Goal: Information Seeking & Learning: Learn about a topic

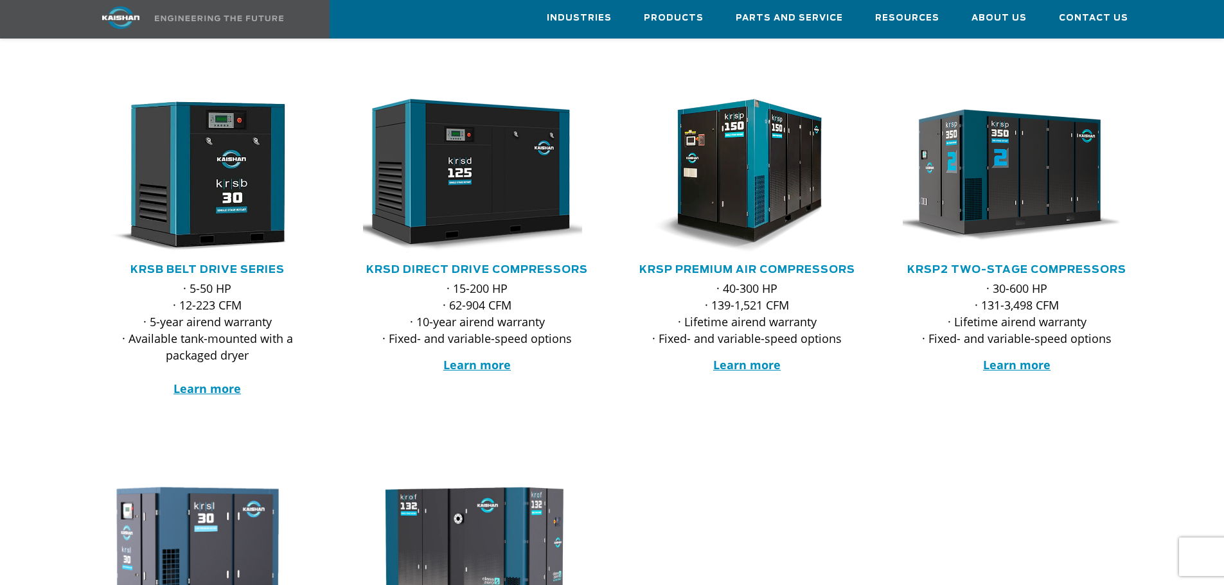
scroll to position [128, 0]
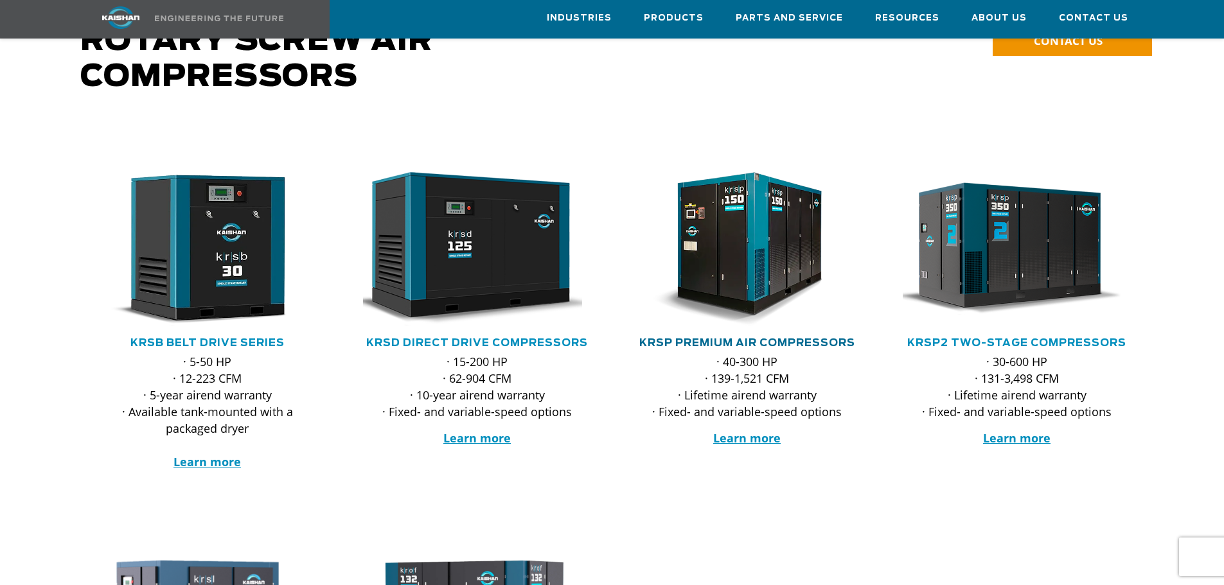
click at [747, 338] on link "KRSP Premium Air Compressors" at bounding box center [747, 343] width 216 height 10
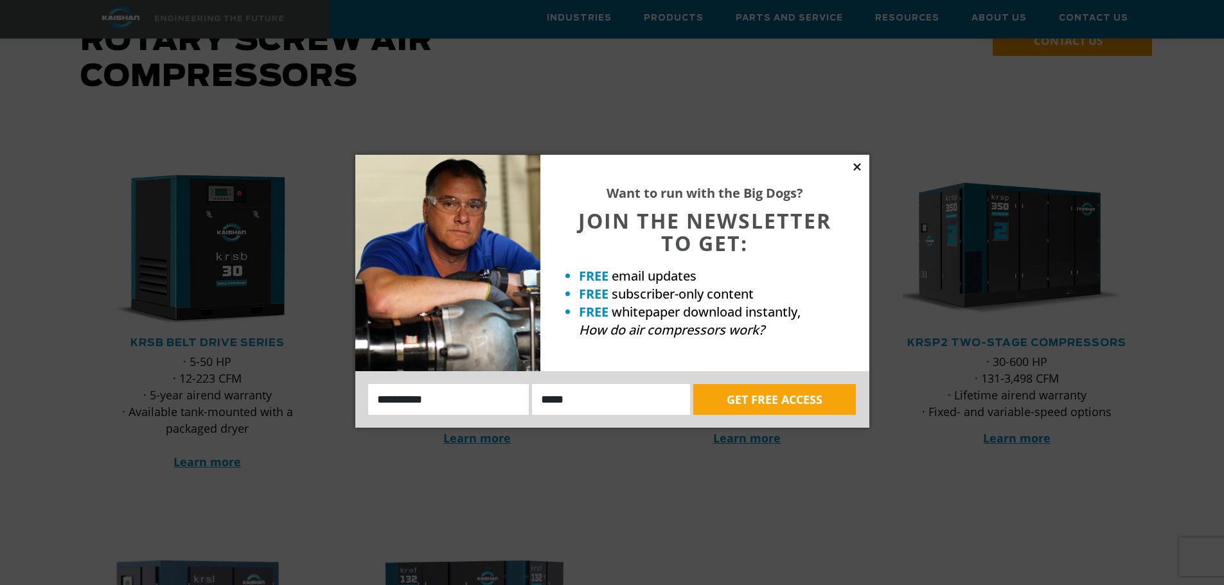
click at [859, 166] on icon at bounding box center [857, 167] width 12 height 12
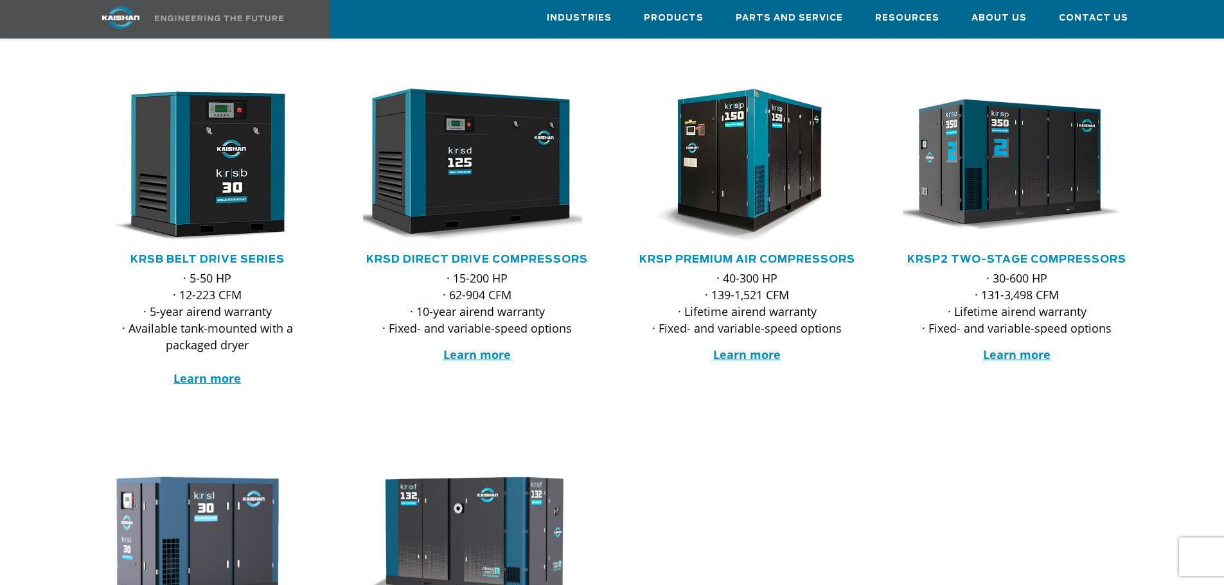
scroll to position [193, 0]
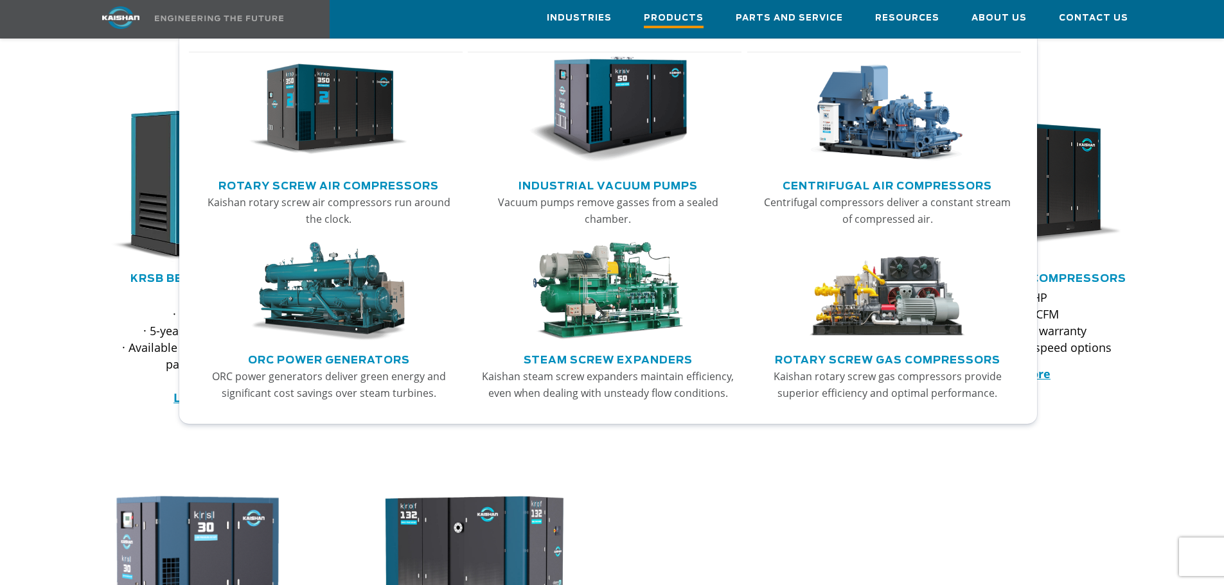
click at [689, 16] on span "Products" at bounding box center [674, 19] width 60 height 17
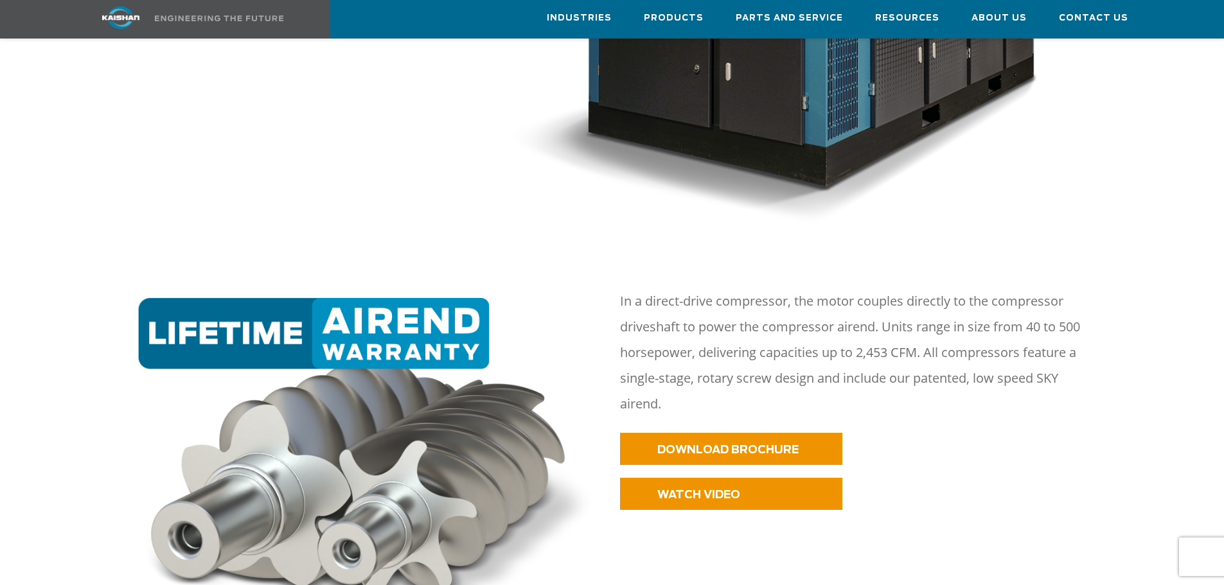
scroll to position [514, 0]
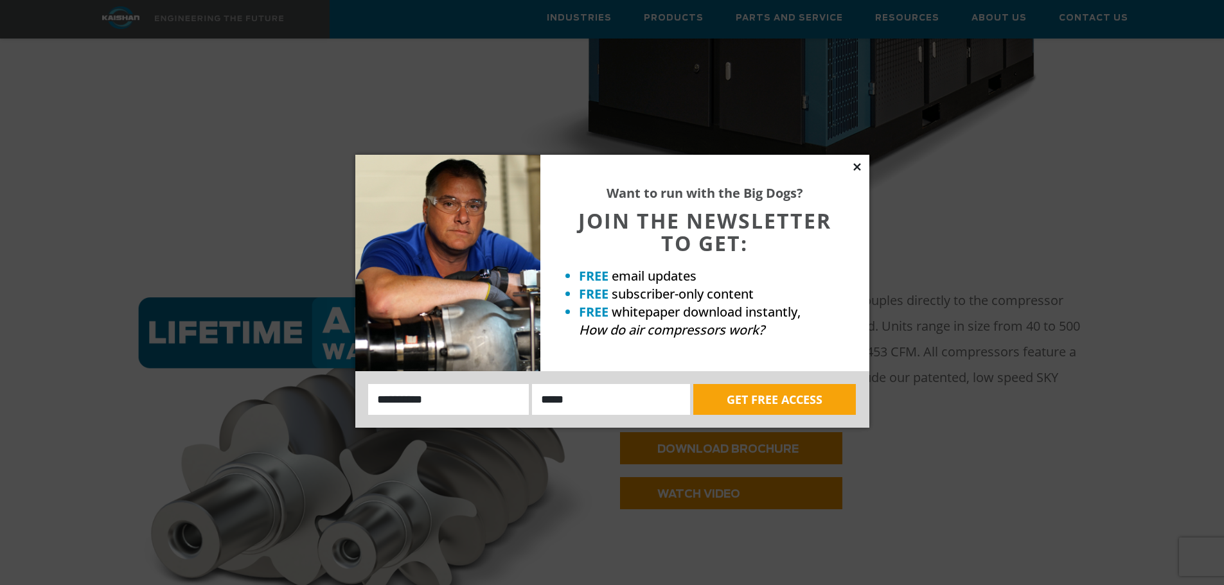
click at [856, 168] on icon at bounding box center [856, 166] width 7 height 7
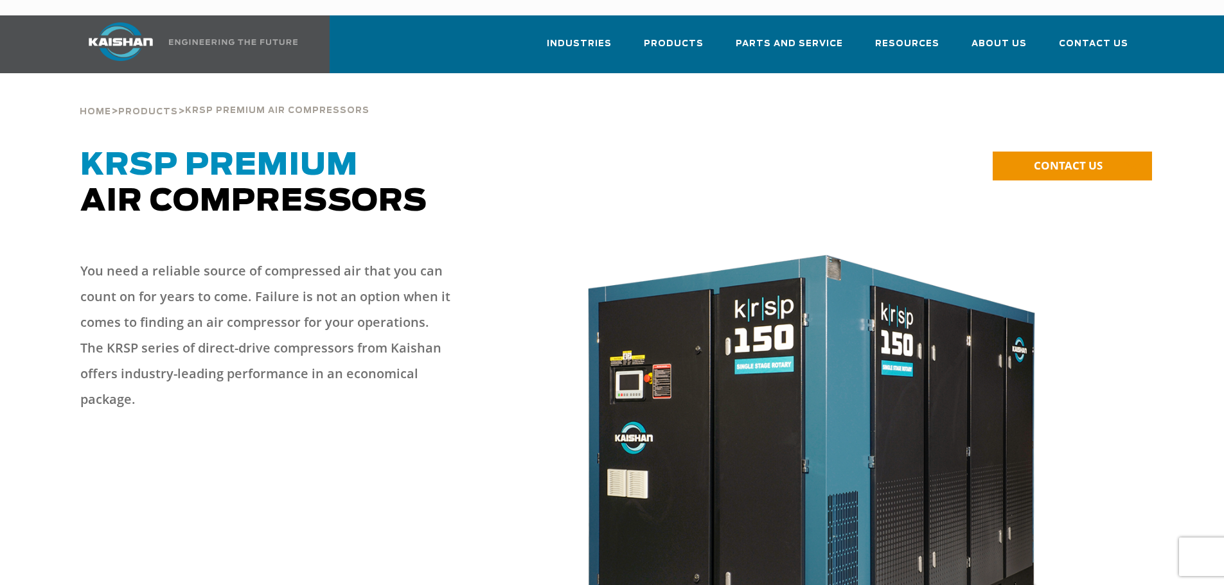
scroll to position [0, 0]
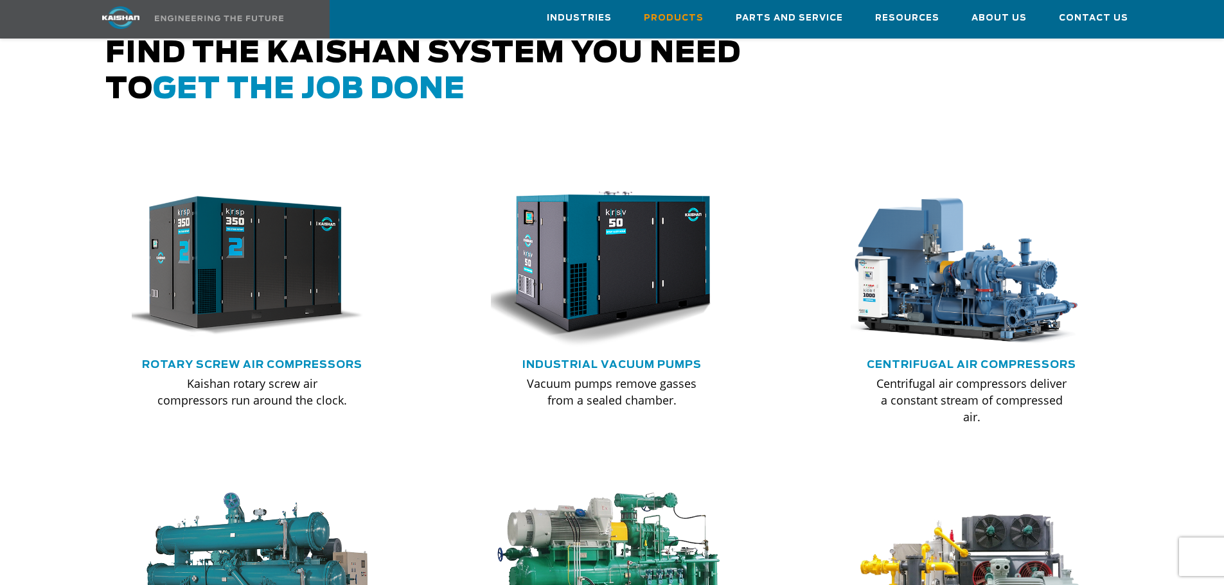
scroll to position [735, 0]
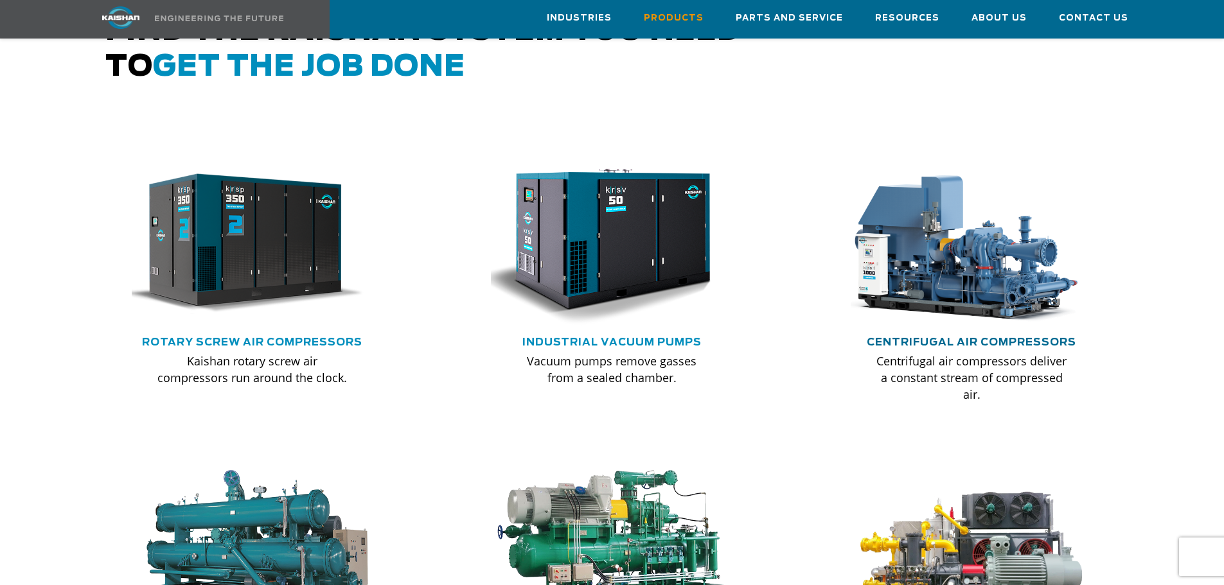
click at [935, 337] on link "Centrifugal Air Compressors" at bounding box center [970, 342] width 209 height 10
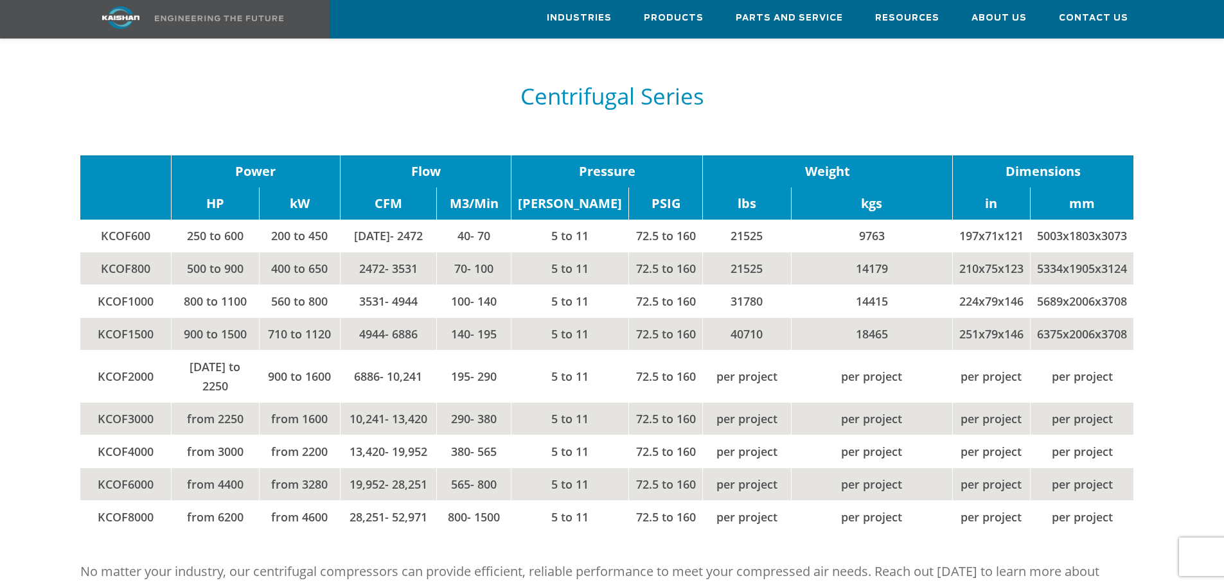
scroll to position [1670, 0]
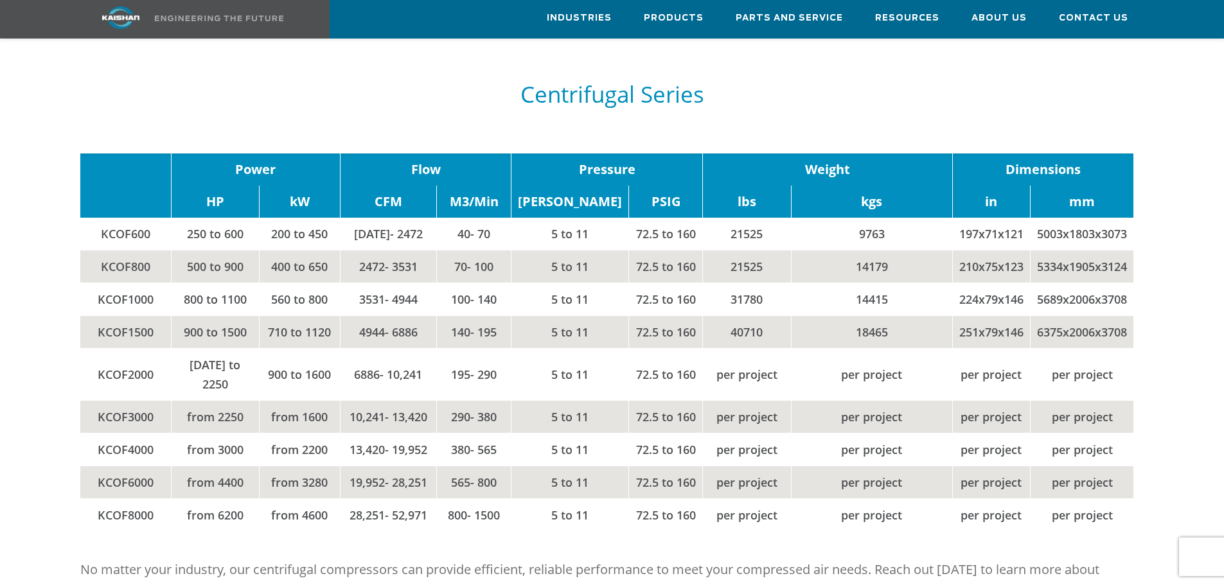
click at [135, 218] on td "KCOF600" at bounding box center [125, 234] width 91 height 33
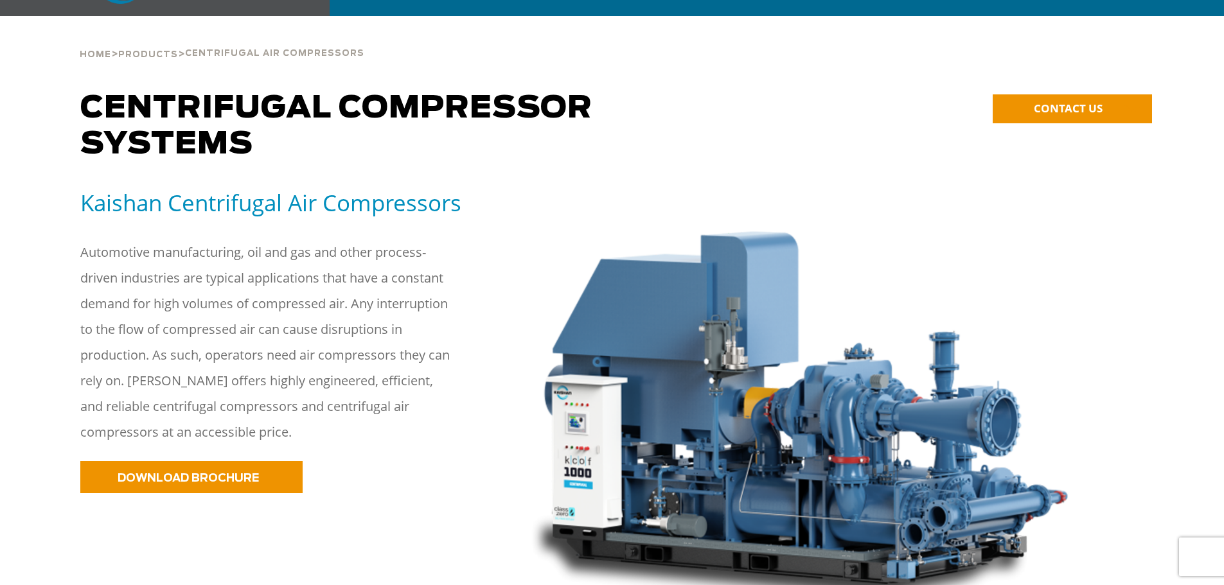
scroll to position [0, 0]
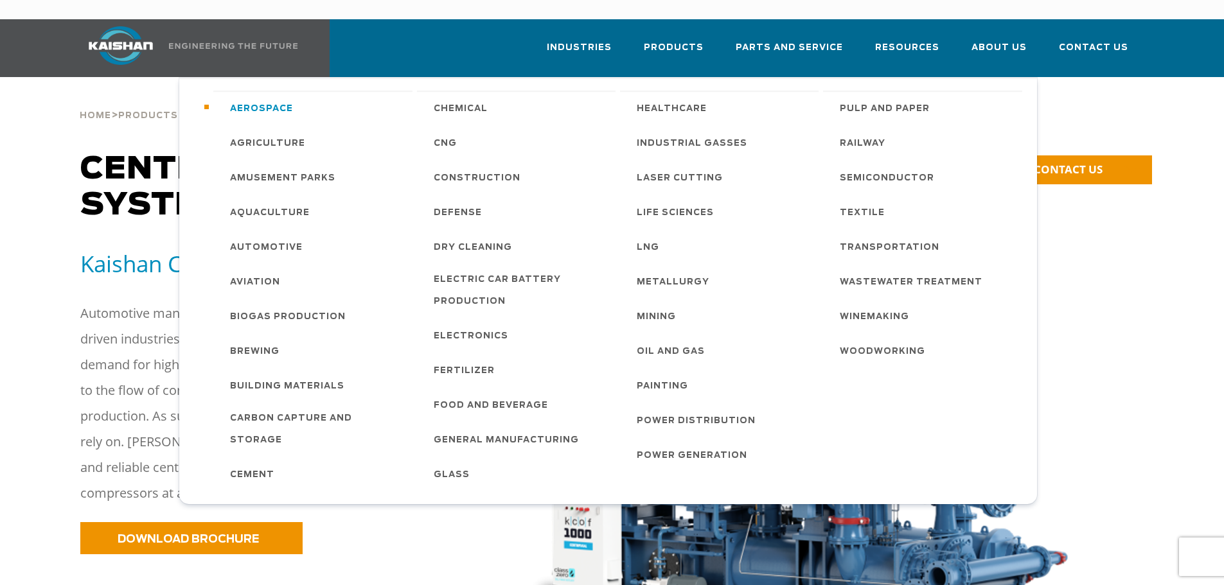
click at [263, 98] on span "Aerospace" at bounding box center [261, 109] width 63 height 22
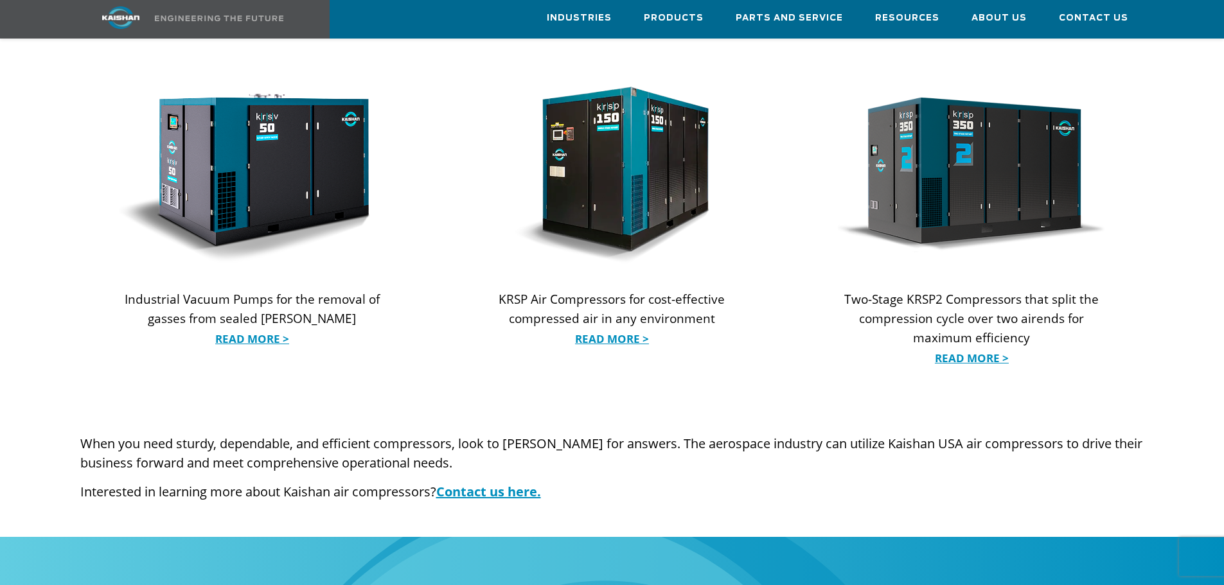
scroll to position [1220, 0]
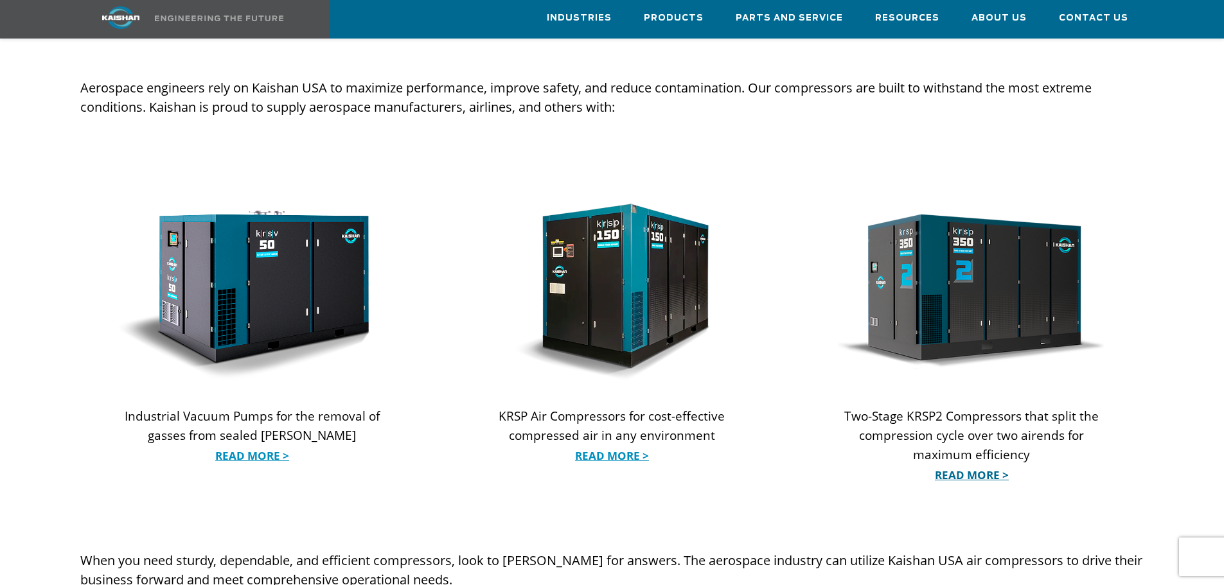
click at [975, 466] on link "Read More >" at bounding box center [971, 475] width 267 height 19
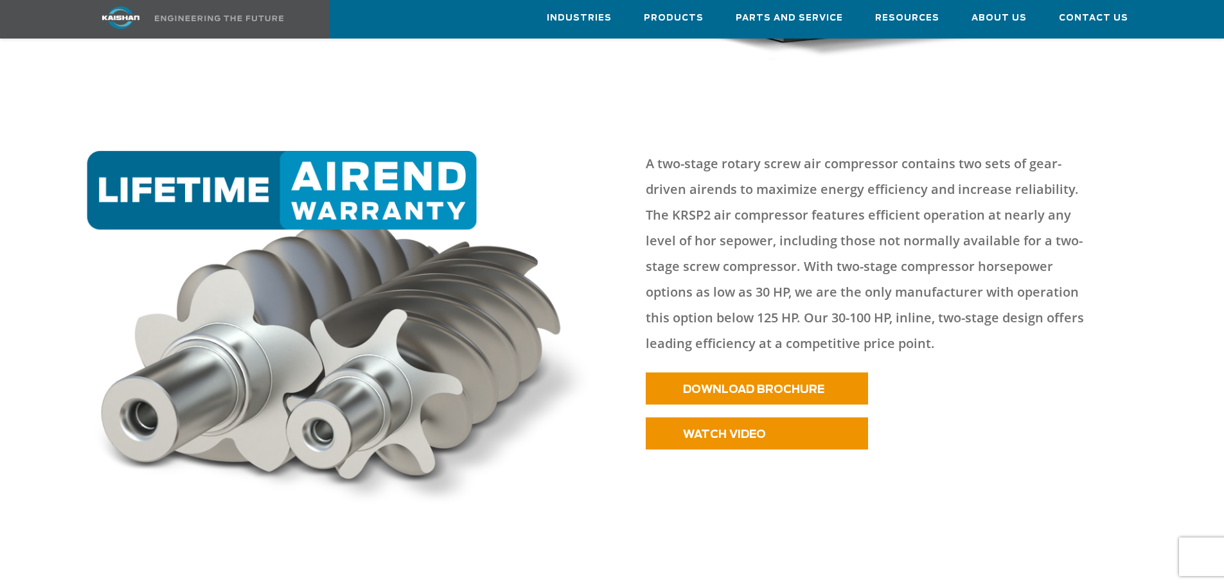
scroll to position [450, 0]
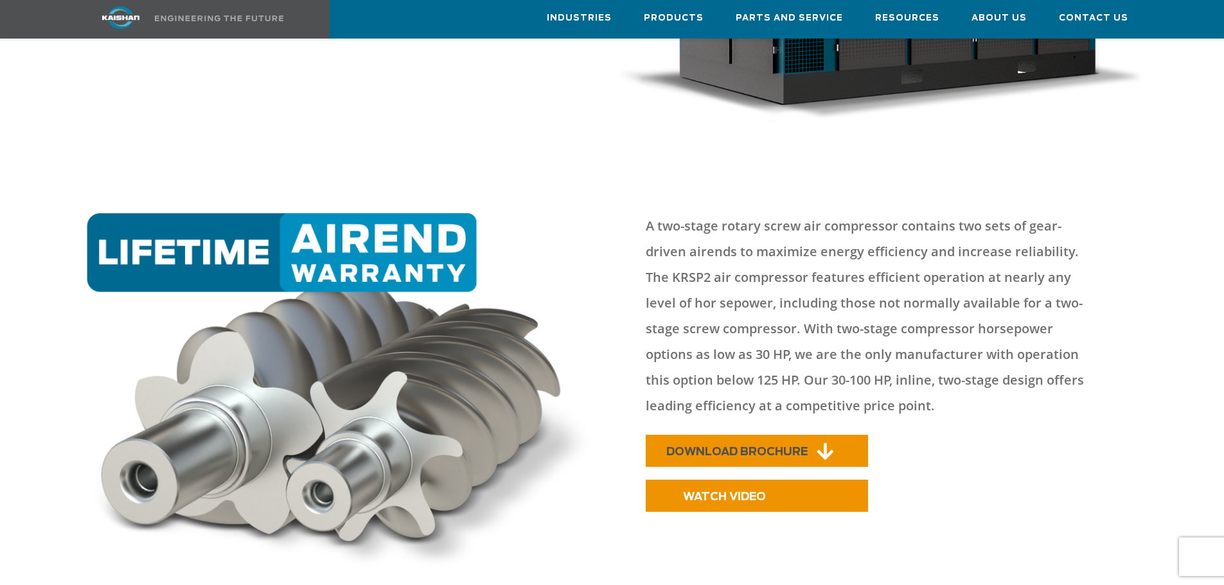
click at [744, 446] on span "DOWNLOAD BROCHURE" at bounding box center [736, 451] width 141 height 11
